Goal: Task Accomplishment & Management: Manage account settings

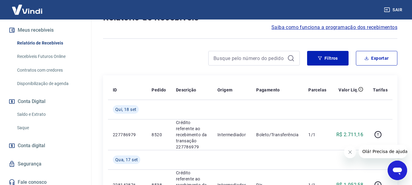
scroll to position [140, 0]
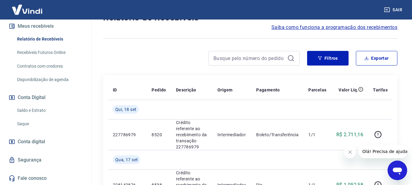
click at [24, 123] on link "Saque" at bounding box center [49, 124] width 69 height 12
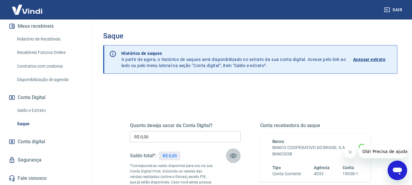
click at [233, 154] on icon "button" at bounding box center [233, 156] width 7 height 5
click at [233, 154] on icon "button" at bounding box center [232, 155] width 7 height 7
click at [204, 154] on div "Saldo total*: R$ 0,00" at bounding box center [185, 155] width 111 height 15
click at [26, 123] on link "Saque" at bounding box center [49, 124] width 69 height 12
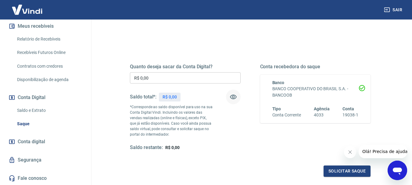
scroll to position [61, 0]
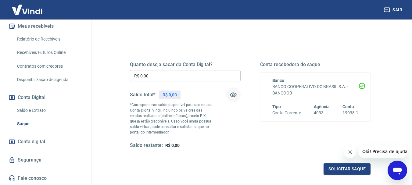
click at [31, 109] on link "Saldo e Extrato" at bounding box center [49, 110] width 69 height 12
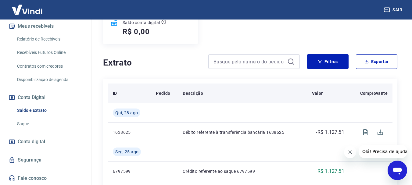
scroll to position [91, 0]
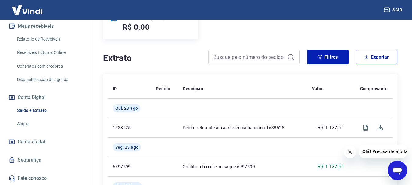
click at [20, 123] on link "Saque" at bounding box center [49, 124] width 69 height 12
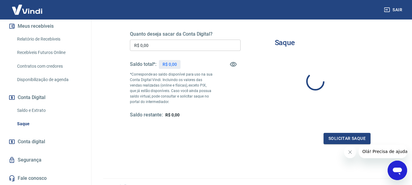
type input "R$ 0,00"
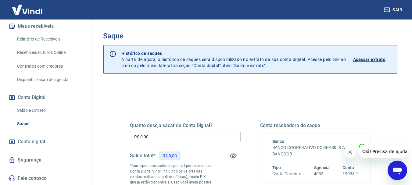
click at [175, 132] on input "R$ 0,00" at bounding box center [185, 136] width 111 height 11
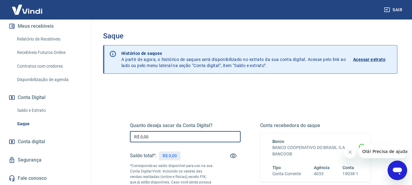
click at [45, 40] on link "Relatório de Recebíveis" at bounding box center [49, 39] width 69 height 12
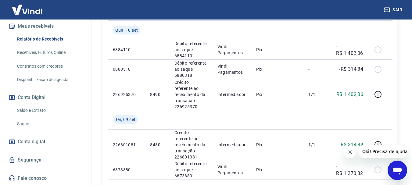
scroll to position [366, 0]
